Goal: Task Accomplishment & Management: Manage account settings

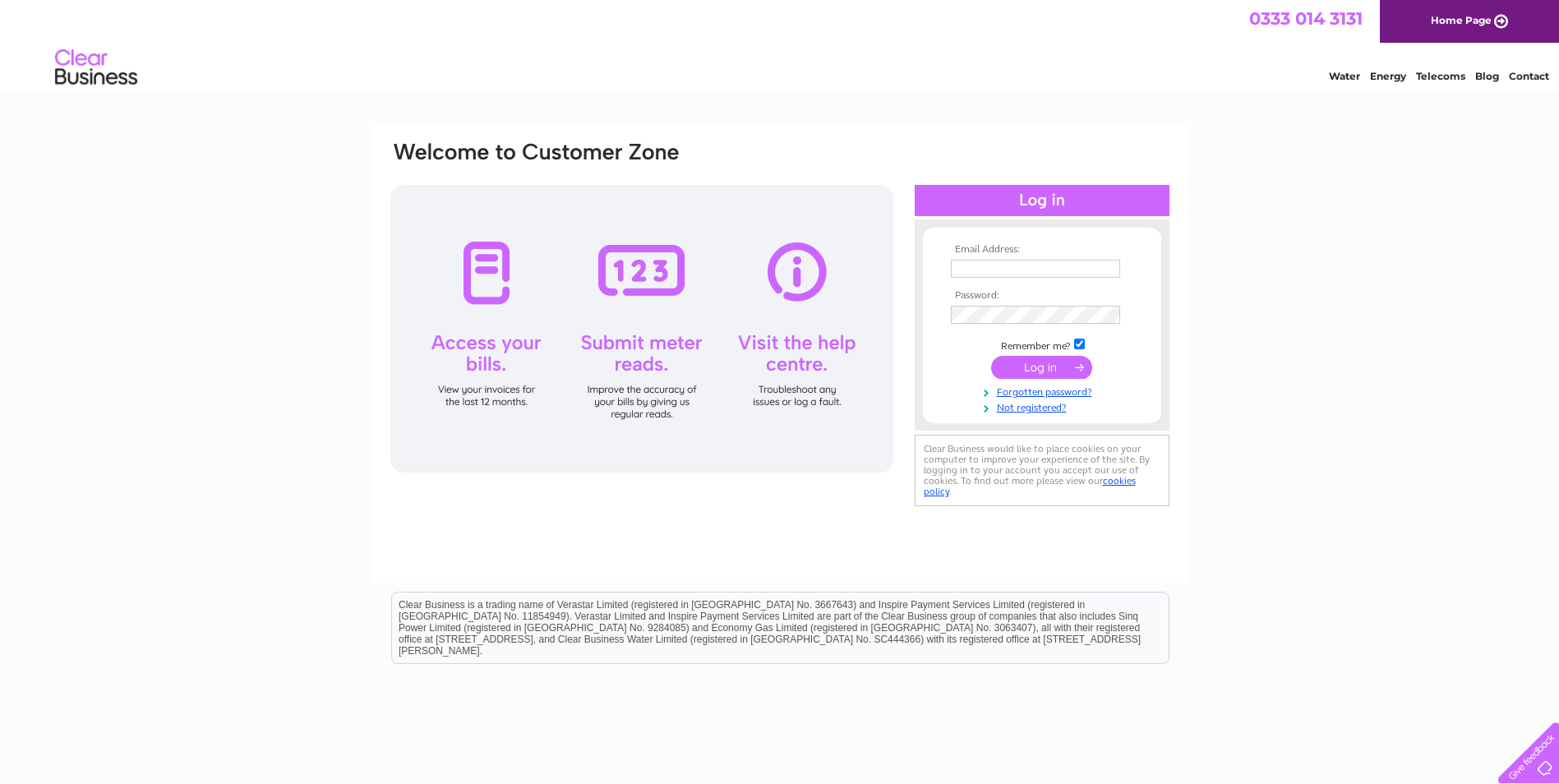
type input "david.armstrong@aecom.com"
click at [1028, 369] on input "submit" at bounding box center [1041, 367] width 101 height 23
click at [1027, 364] on input "submit" at bounding box center [1041, 367] width 101 height 23
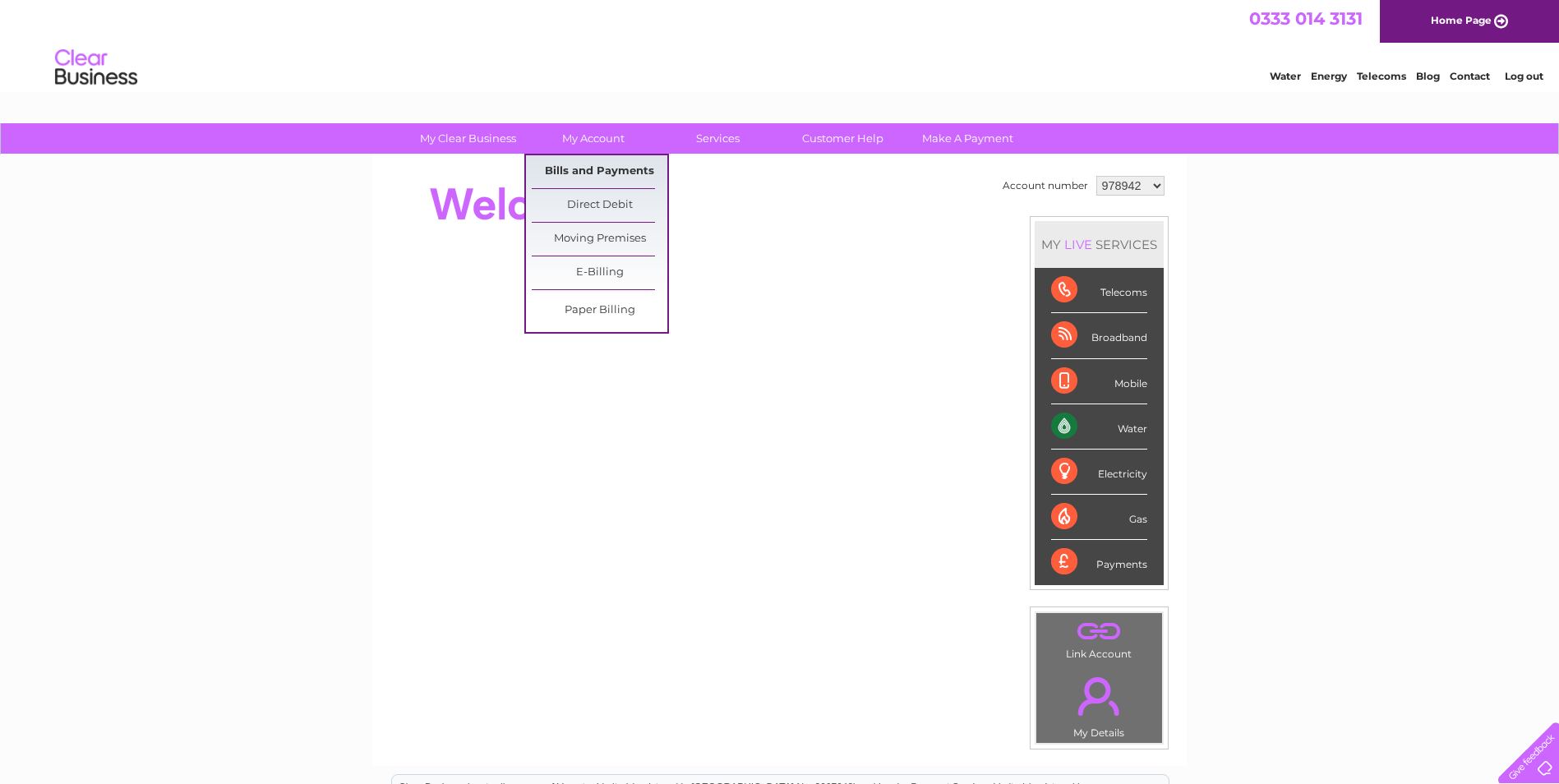
click at [589, 168] on link "Bills and Payments" at bounding box center [599, 171] width 136 height 33
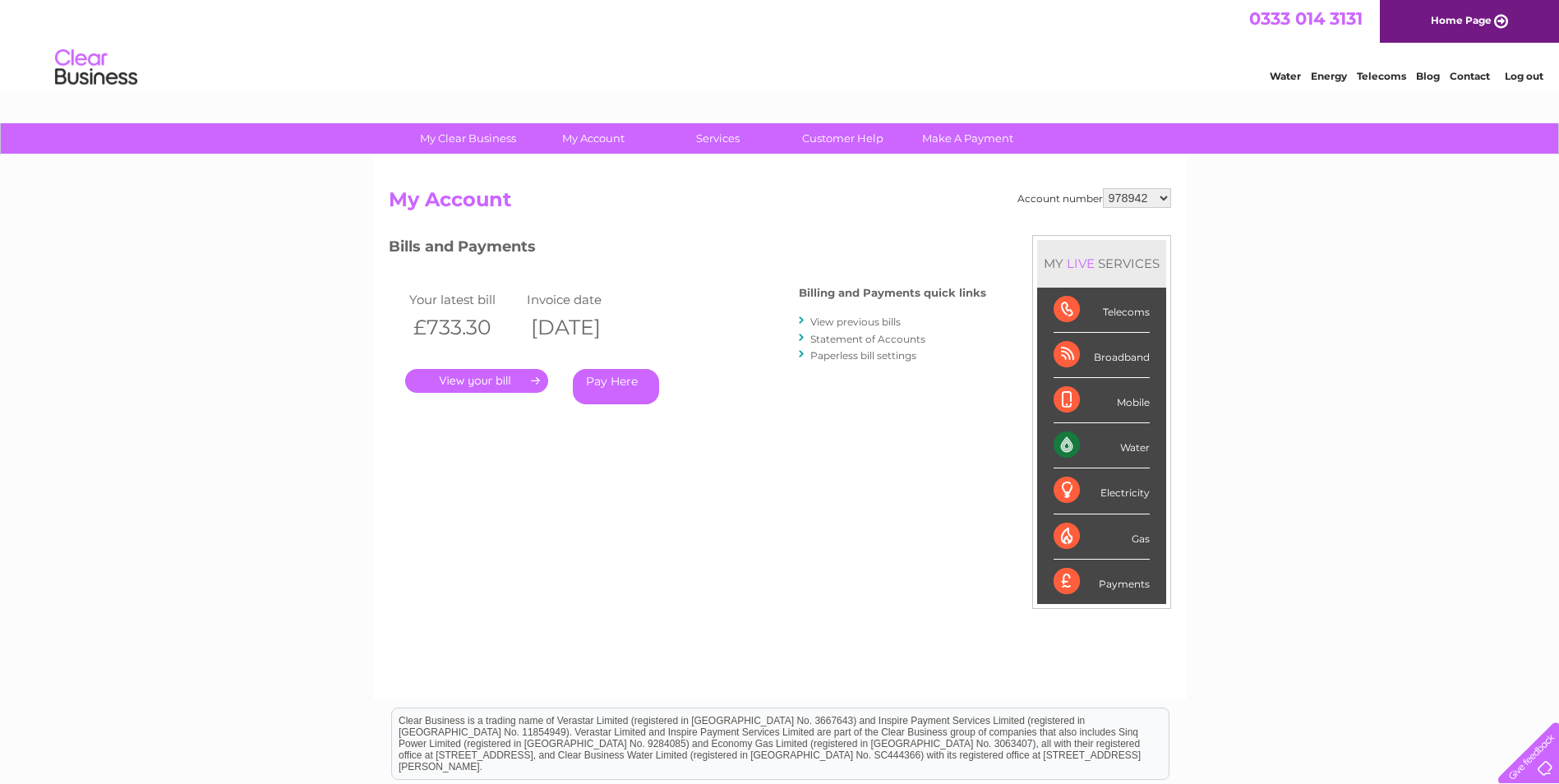
click at [488, 378] on link "." at bounding box center [476, 380] width 143 height 24
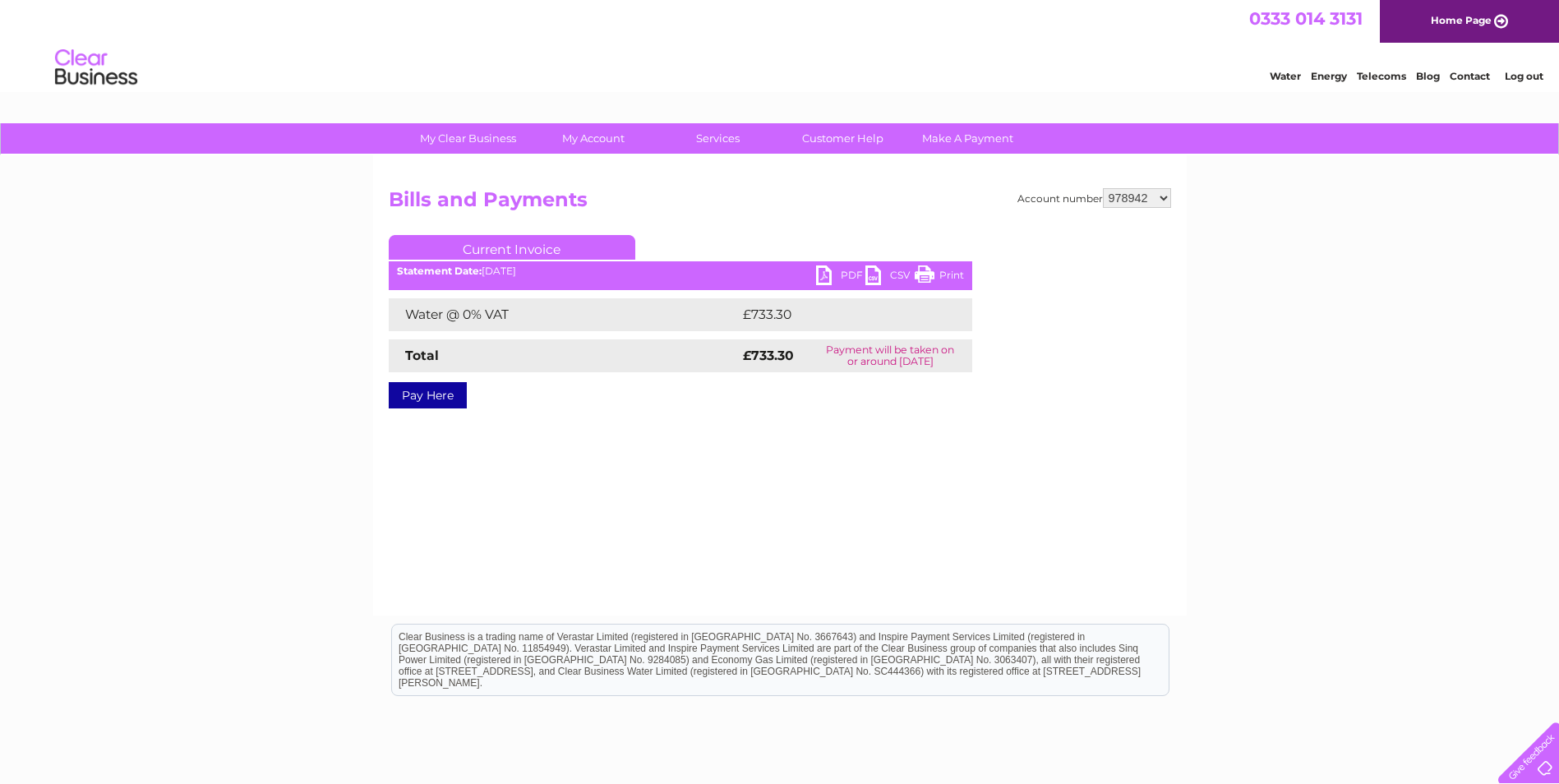
click at [844, 273] on link "PDF" at bounding box center [841, 277] width 49 height 24
click at [840, 273] on link "PDF" at bounding box center [841, 277] width 49 height 24
